Goal: Task Accomplishment & Management: Complete application form

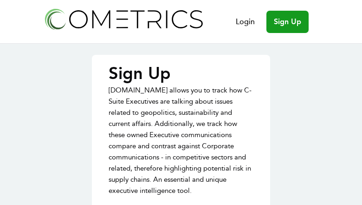
type input "VinYtTLhhI"
type input "hKFYKPEKBCGCAtEQ"
type input "[EMAIL_ADDRESS][DOMAIN_NAME]"
